Goal: Complete application form: Complete application form

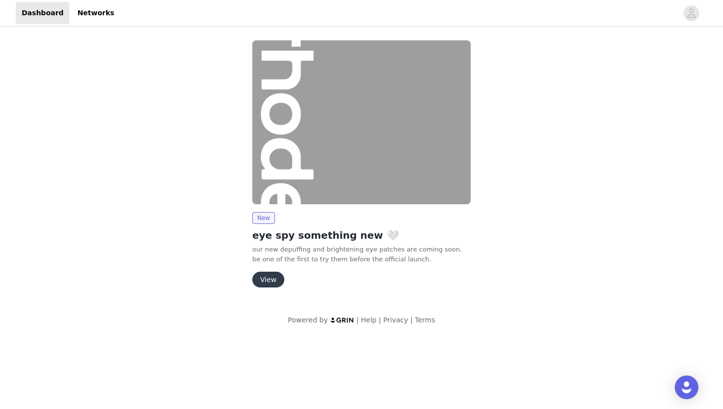
click at [278, 280] on button "View" at bounding box center [268, 279] width 32 height 16
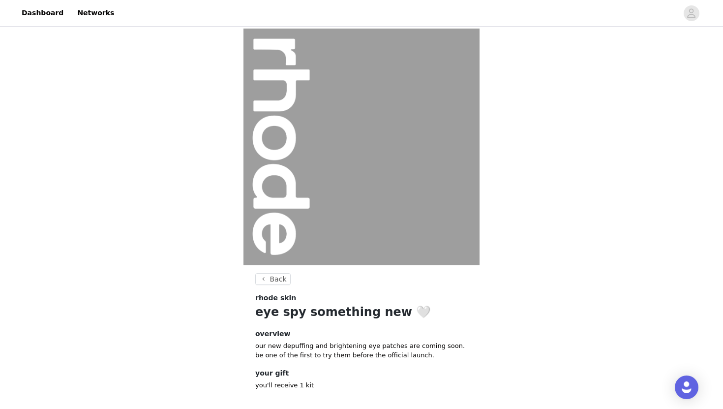
scroll to position [48, 0]
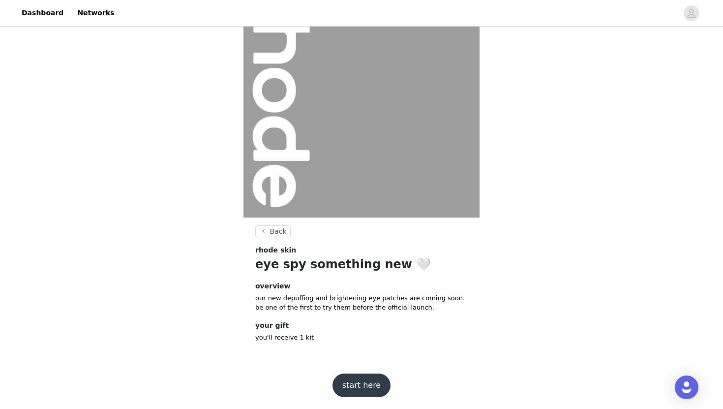
click at [372, 388] on button "start here" at bounding box center [361, 385] width 58 height 24
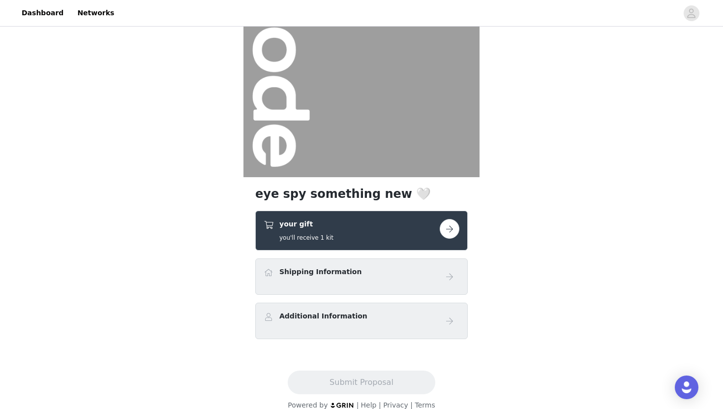
scroll to position [101, 0]
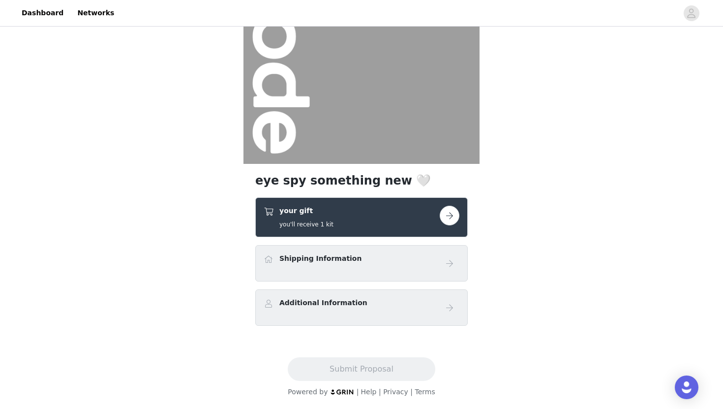
click at [456, 220] on button "button" at bounding box center [450, 216] width 20 height 20
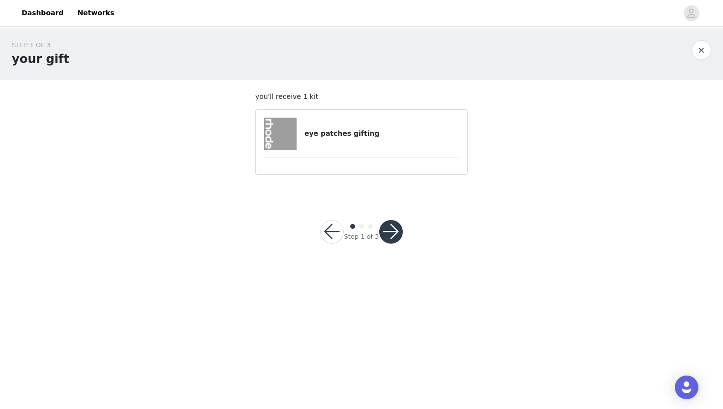
click at [374, 146] on div "eye patches gifting" at bounding box center [362, 134] width 196 height 32
click at [345, 136] on h4 "eye patches gifting" at bounding box center [381, 133] width 155 height 10
click at [271, 134] on img at bounding box center [280, 134] width 32 height 32
click at [380, 244] on div "Step 1 of 3" at bounding box center [361, 231] width 106 height 47
click at [388, 232] on button "button" at bounding box center [391, 232] width 24 height 24
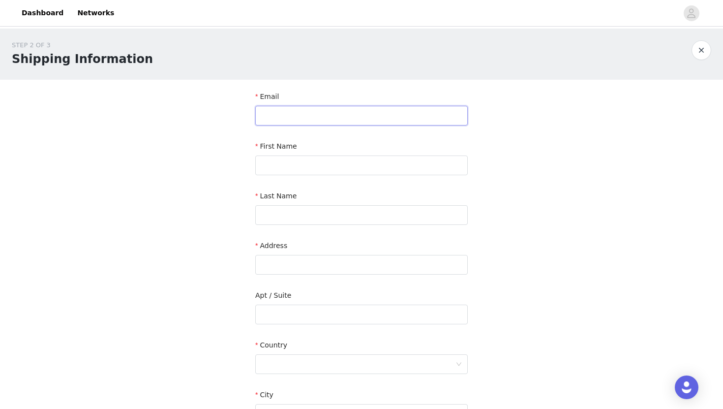
click at [349, 117] on input "text" at bounding box center [361, 116] width 212 height 20
type input "[EMAIL_ADDRESS][DOMAIN_NAME]"
type input "[PERSON_NAME]"
type input "Scutaro"
paste input "[STREET_ADDRESS][MEDICAL_DATA][MEDICAL_DATA]"
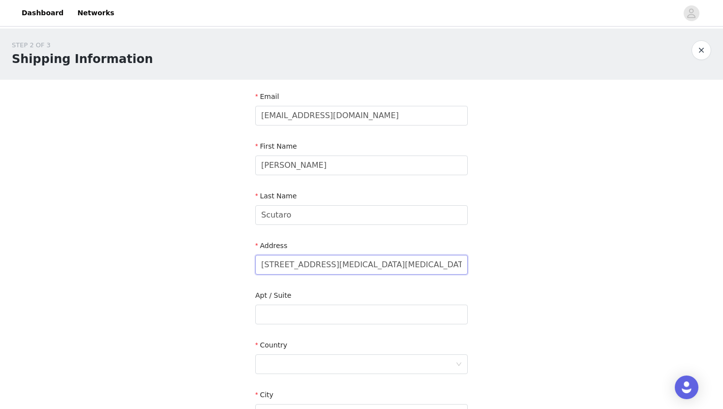
drag, startPoint x: 364, startPoint y: 264, endPoint x: 462, endPoint y: 267, distance: 97.9
click at [462, 267] on input "[STREET_ADDRESS][MEDICAL_DATA][MEDICAL_DATA]" at bounding box center [361, 265] width 212 height 20
type input "[STREET_ADDRESS][MEDICAL_DATA]"
click at [445, 365] on div at bounding box center [358, 364] width 194 height 19
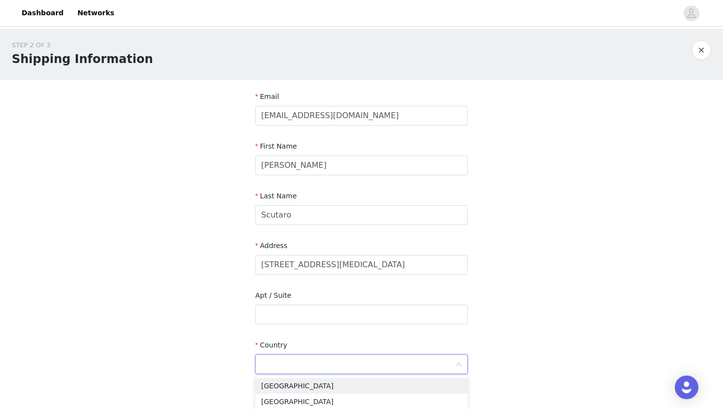
type input "U"
click at [421, 380] on li "[GEOGRAPHIC_DATA]" at bounding box center [361, 386] width 212 height 16
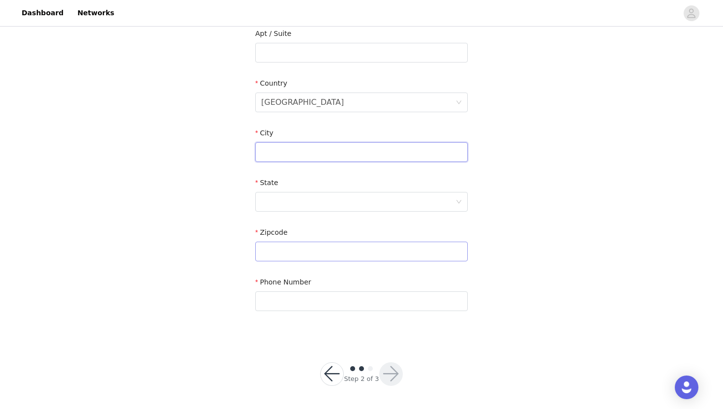
scroll to position [262, 0]
type input "[MEDICAL_DATA]"
click at [327, 196] on div at bounding box center [358, 201] width 194 height 19
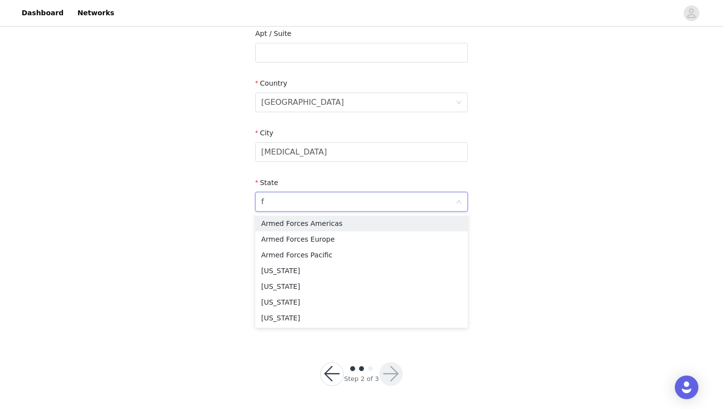
type input "fl"
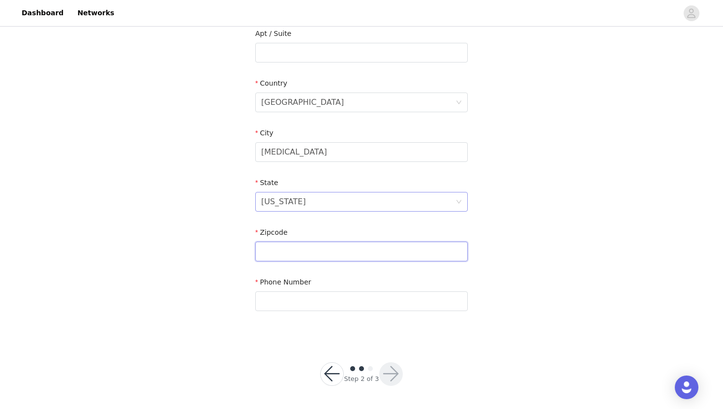
paste input ", [MEDICAL_DATA], FL 33178, [GEOGRAPHIC_DATA]"
drag, startPoint x: 300, startPoint y: 251, endPoint x: 230, endPoint y: 242, distance: 69.9
click at [230, 242] on div "STEP 2 OF 3 Shipping Information Email [PERSON_NAME][EMAIL_ADDRESS][DOMAIN_NAME…" at bounding box center [361, 53] width 723 height 572
drag, startPoint x: 284, startPoint y: 249, endPoint x: 343, endPoint y: 249, distance: 58.5
click at [343, 249] on input "33178, [GEOGRAPHIC_DATA]" at bounding box center [361, 251] width 212 height 20
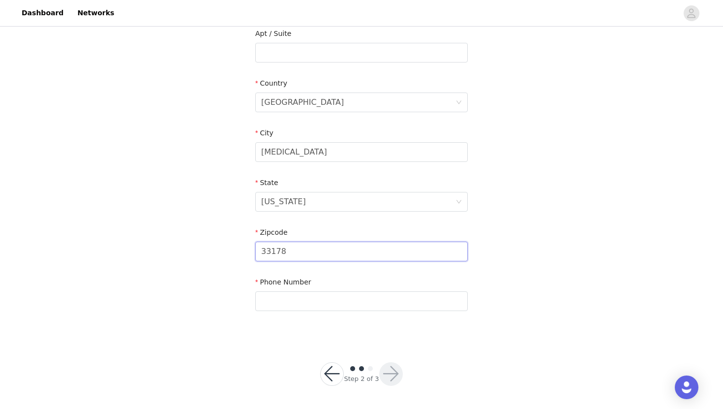
type input "33178"
type input "9053254310"
click at [241, 328] on div "STEP 2 OF 3 Shipping Information Email [PERSON_NAME][EMAIL_ADDRESS][DOMAIN_NAME…" at bounding box center [361, 53] width 723 height 572
click at [382, 370] on button "button" at bounding box center [391, 374] width 24 height 24
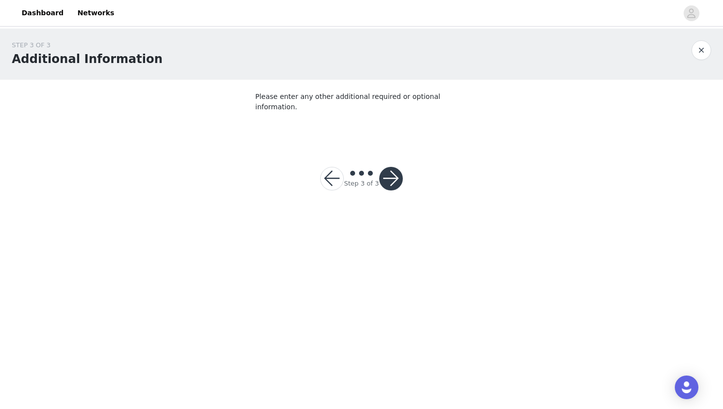
click at [389, 170] on button "button" at bounding box center [391, 179] width 24 height 24
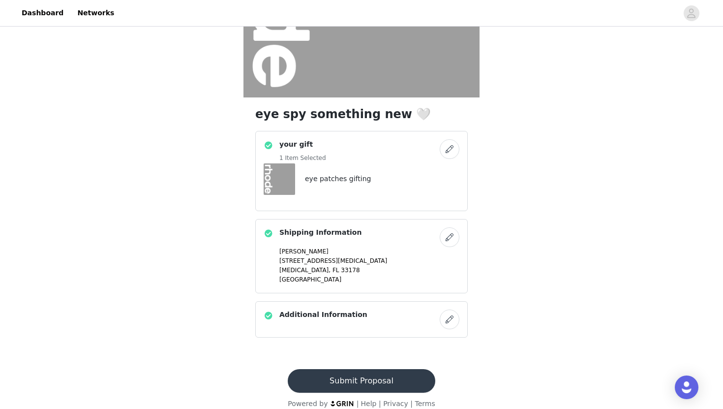
scroll to position [179, 0]
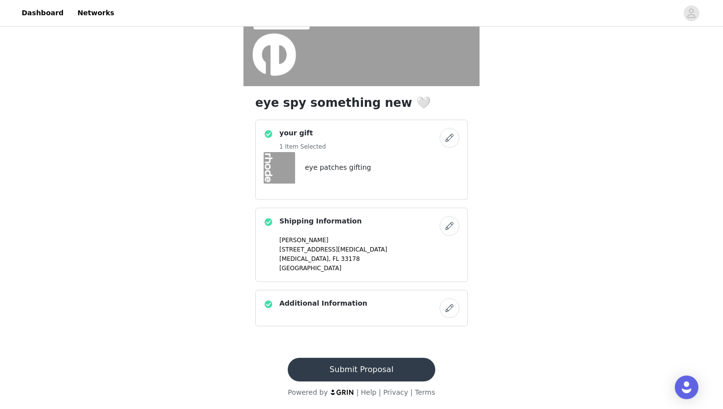
click at [342, 361] on button "Submit Proposal" at bounding box center [361, 370] width 147 height 24
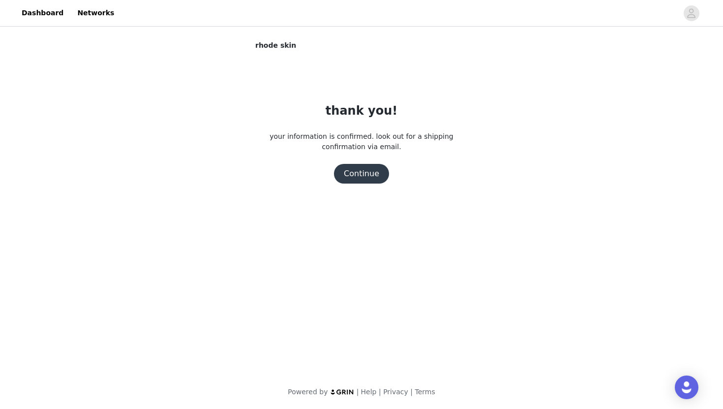
click at [376, 179] on button "Continue" at bounding box center [361, 174] width 55 height 20
